Goal: Navigation & Orientation: Find specific page/section

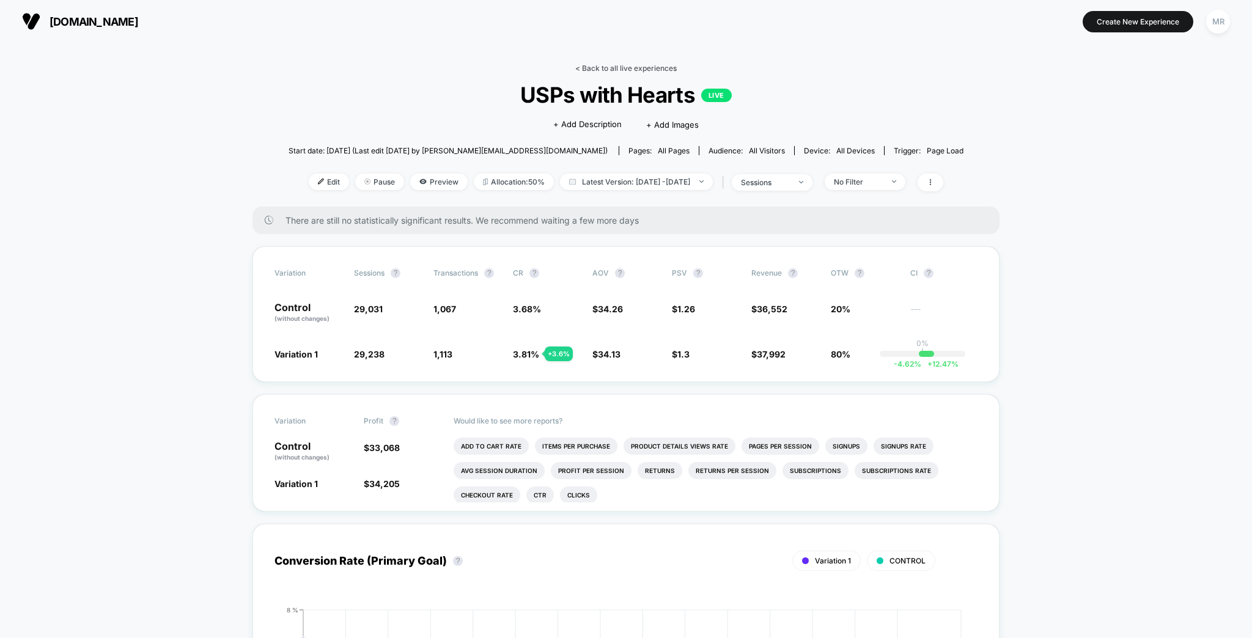
click at [609, 64] on link "< Back to all live experiences" at bounding box center [626, 68] width 102 height 9
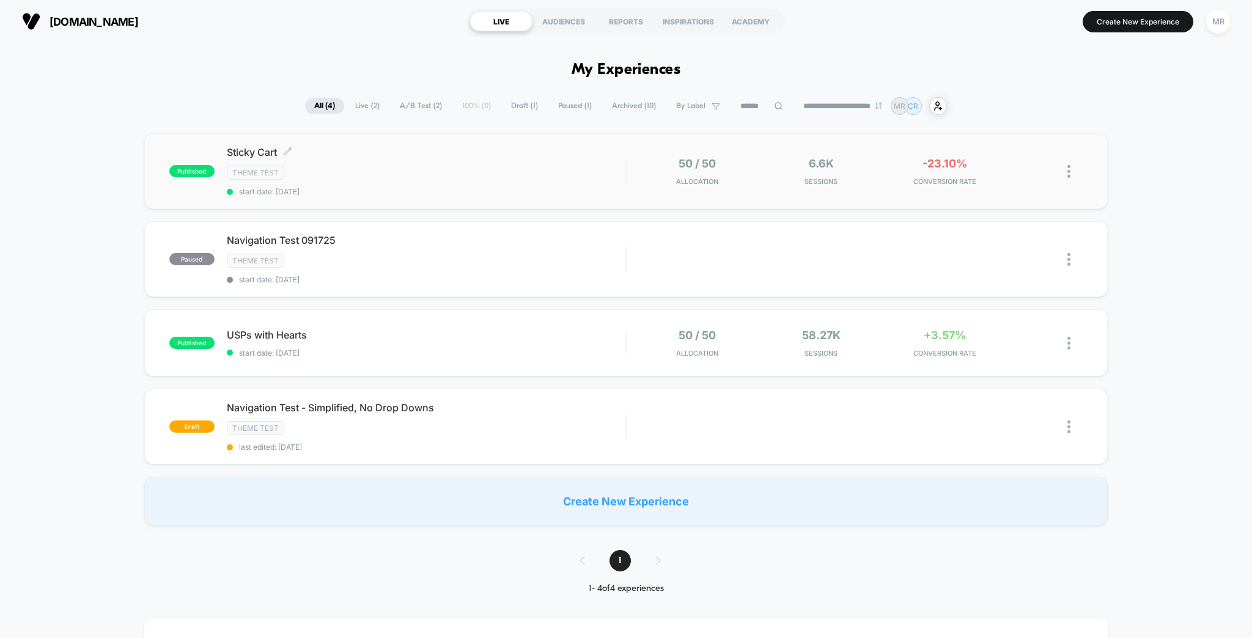
click at [247, 146] on span "Sticky Cart Click to edit experience details" at bounding box center [426, 152] width 399 height 12
